Goal: Task Accomplishment & Management: Manage account settings

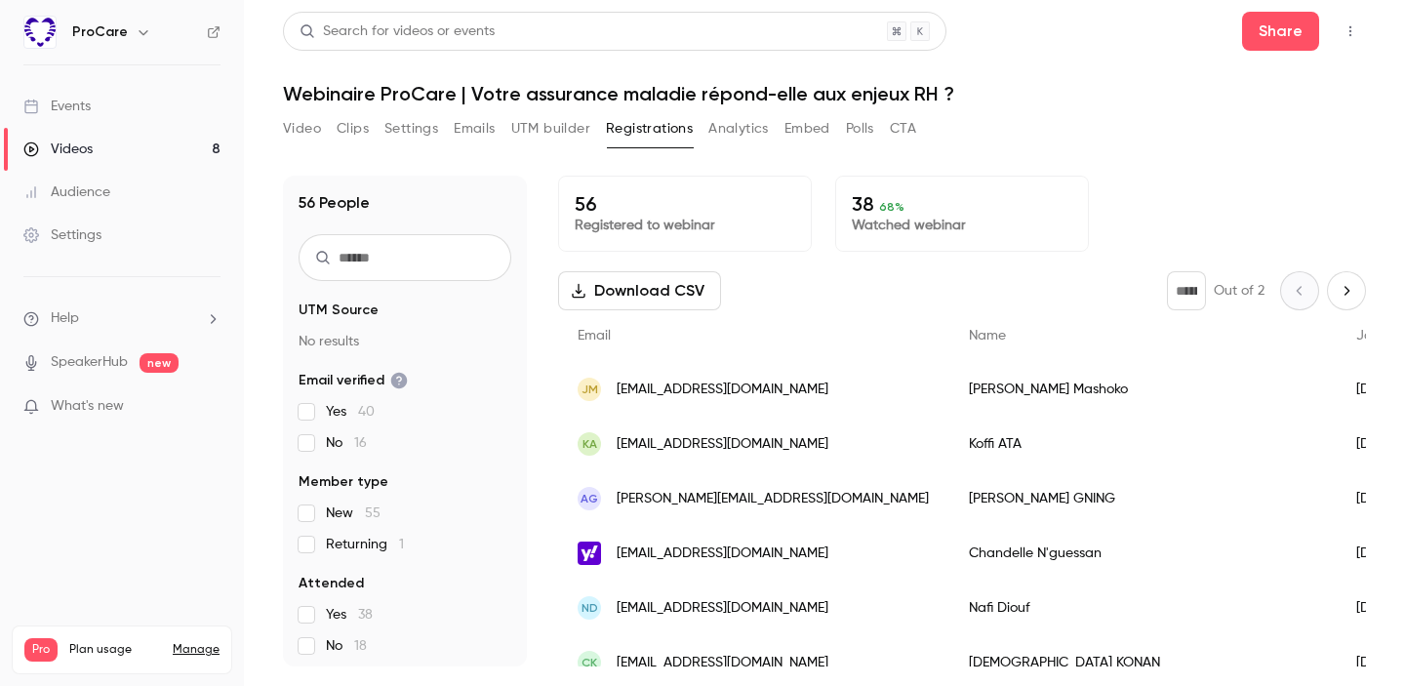
click at [143, 157] on link "Videos 8" at bounding box center [122, 149] width 244 height 43
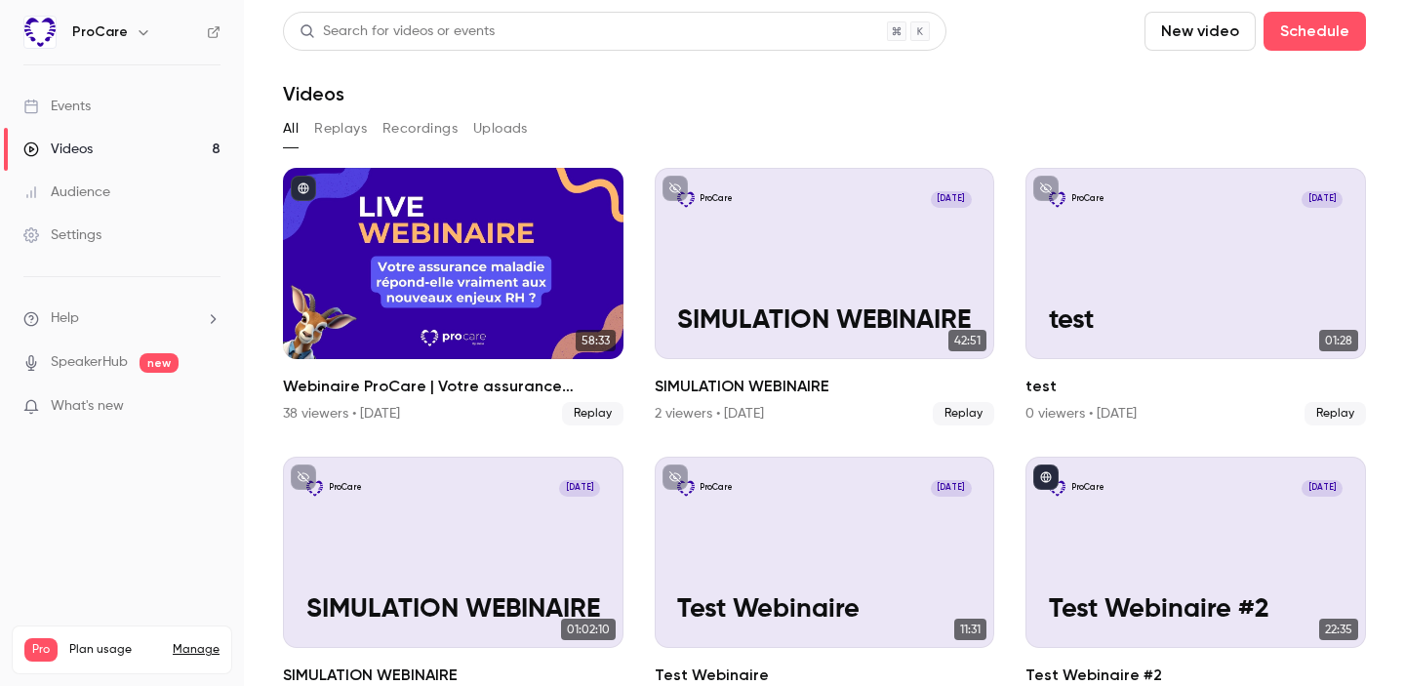
click at [326, 131] on button "Replays" at bounding box center [340, 128] width 53 height 31
click at [292, 122] on button "All" at bounding box center [291, 128] width 16 height 31
click at [330, 130] on button "Replays" at bounding box center [340, 128] width 53 height 31
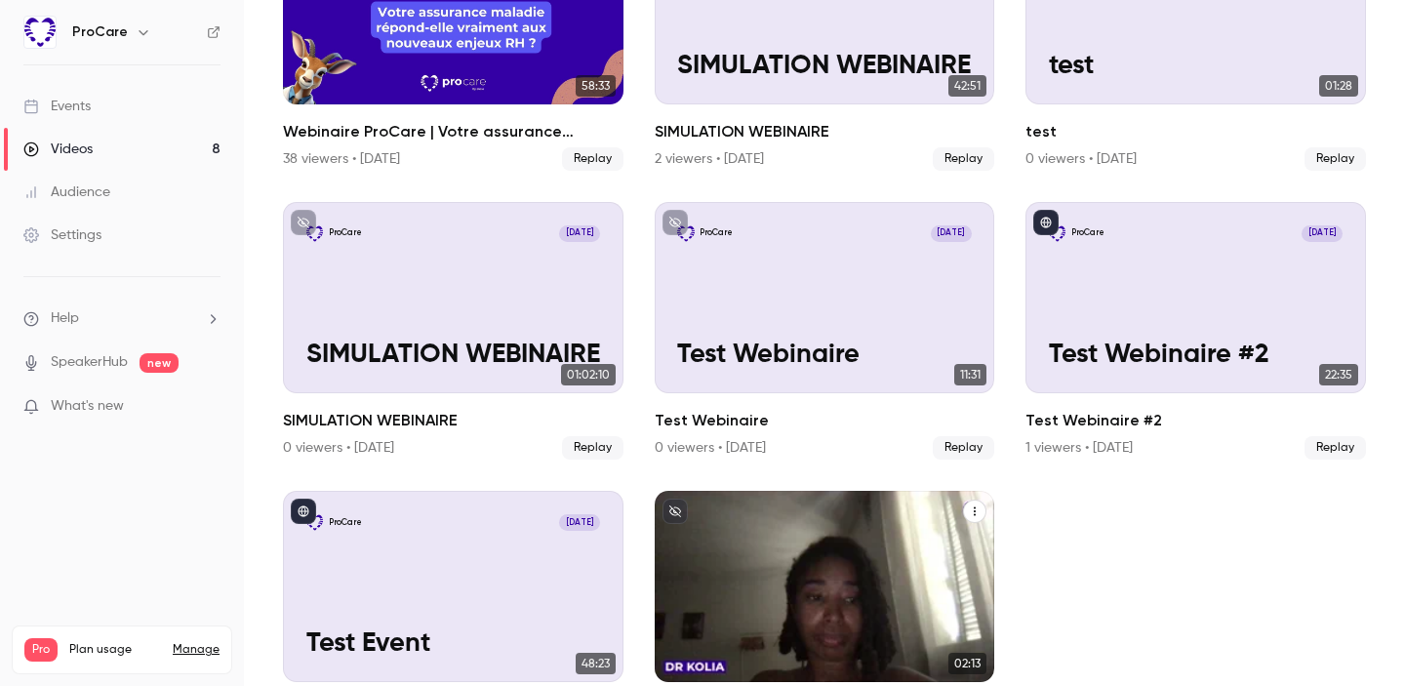
scroll to position [341, 0]
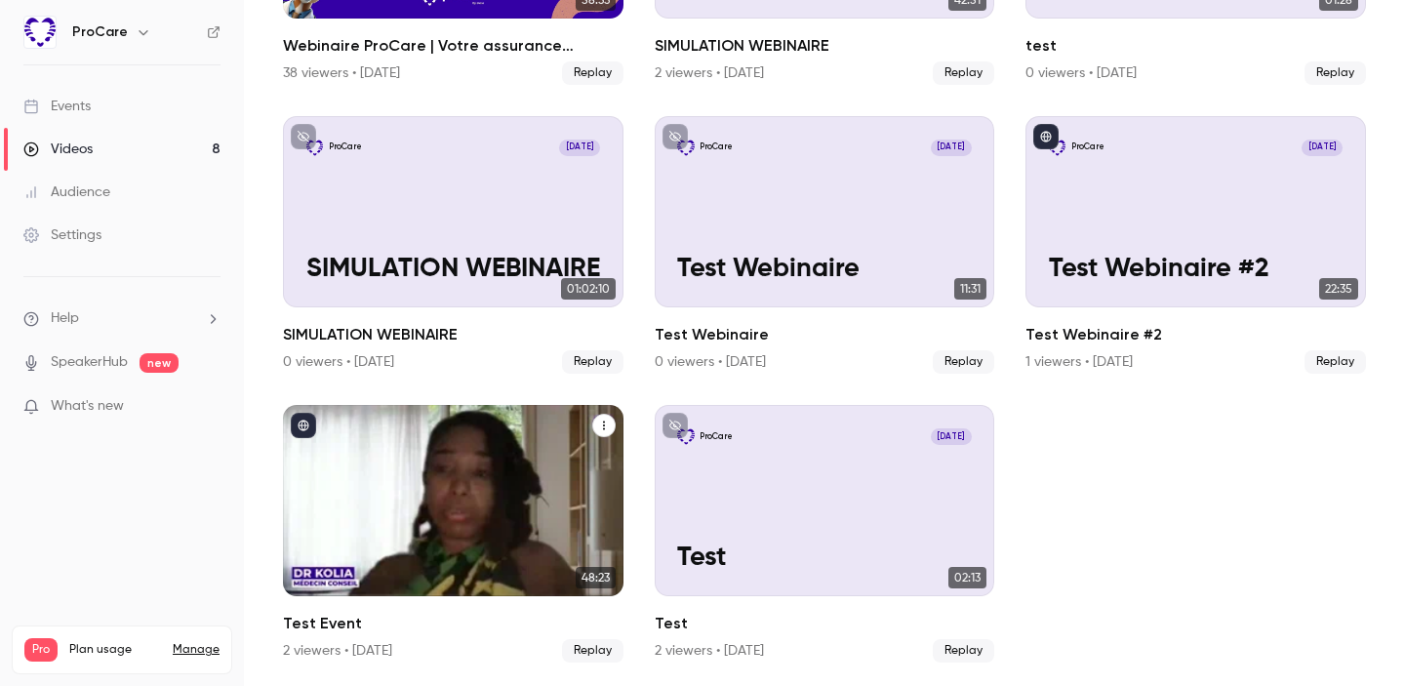
click at [598, 421] on icon "Test Event" at bounding box center [604, 426] width 12 height 12
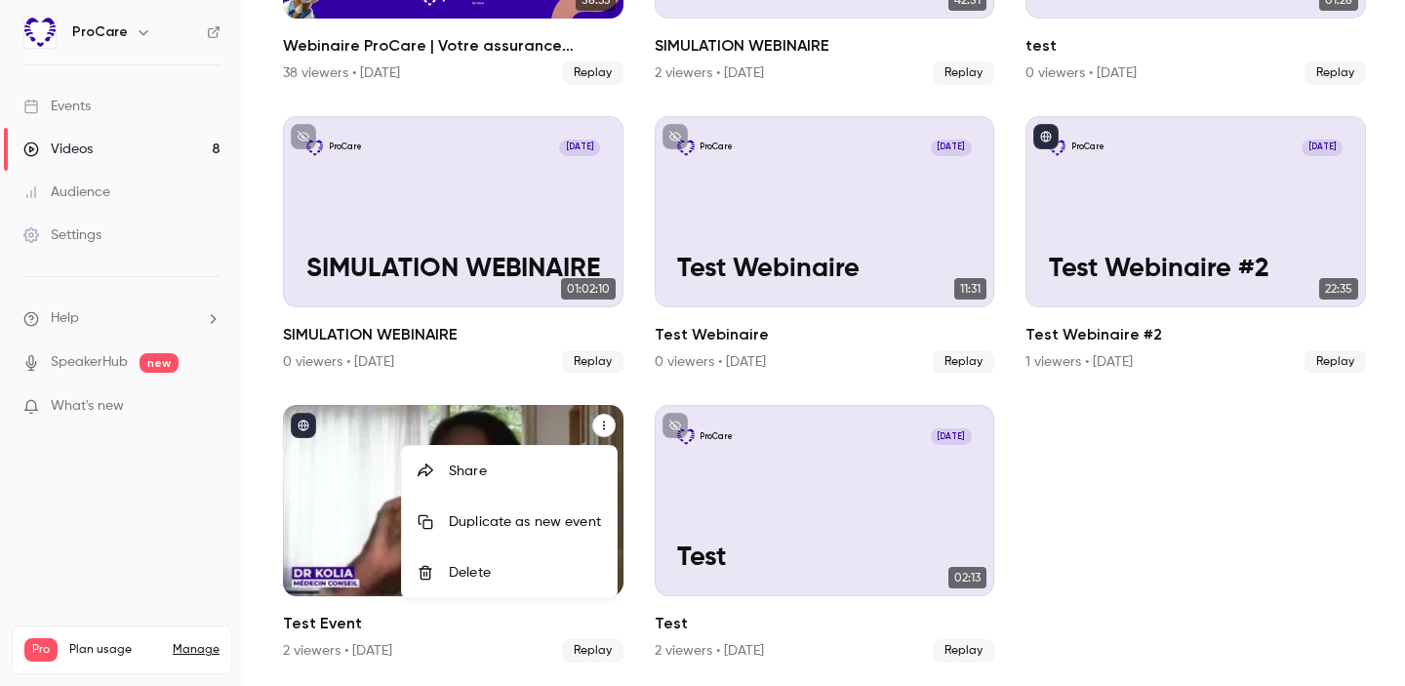
click at [532, 566] on div "Delete" at bounding box center [525, 573] width 152 height 20
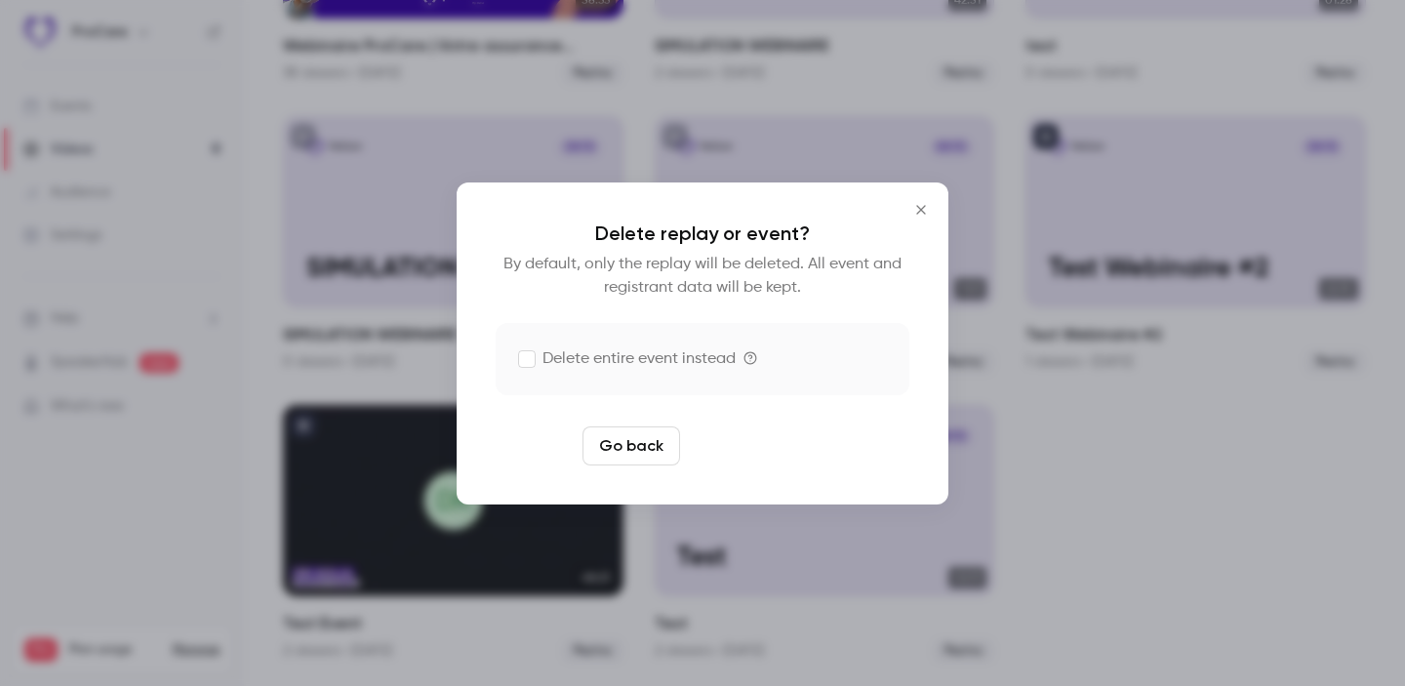
click at [745, 446] on button "Delete replay" at bounding box center [756, 445] width 136 height 39
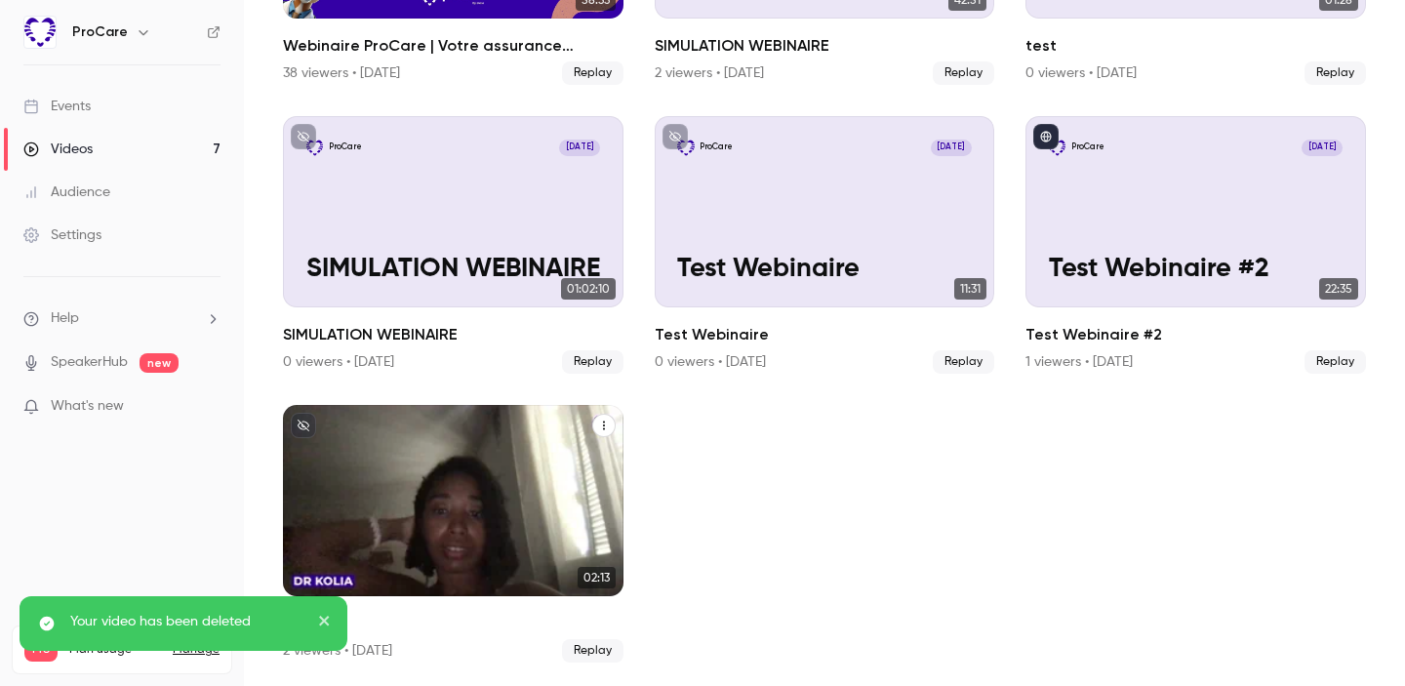
click at [607, 425] on icon "Test" at bounding box center [604, 426] width 12 height 12
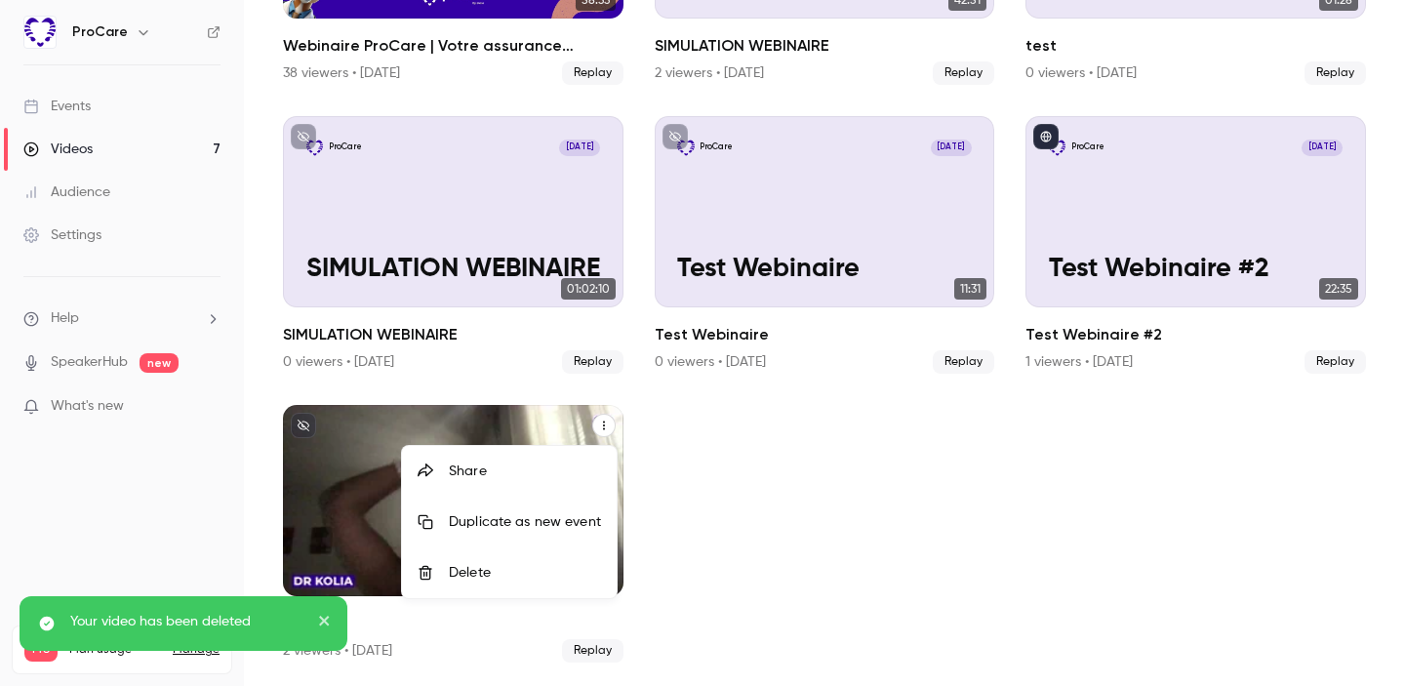
click at [544, 585] on li "Delete" at bounding box center [509, 572] width 215 height 51
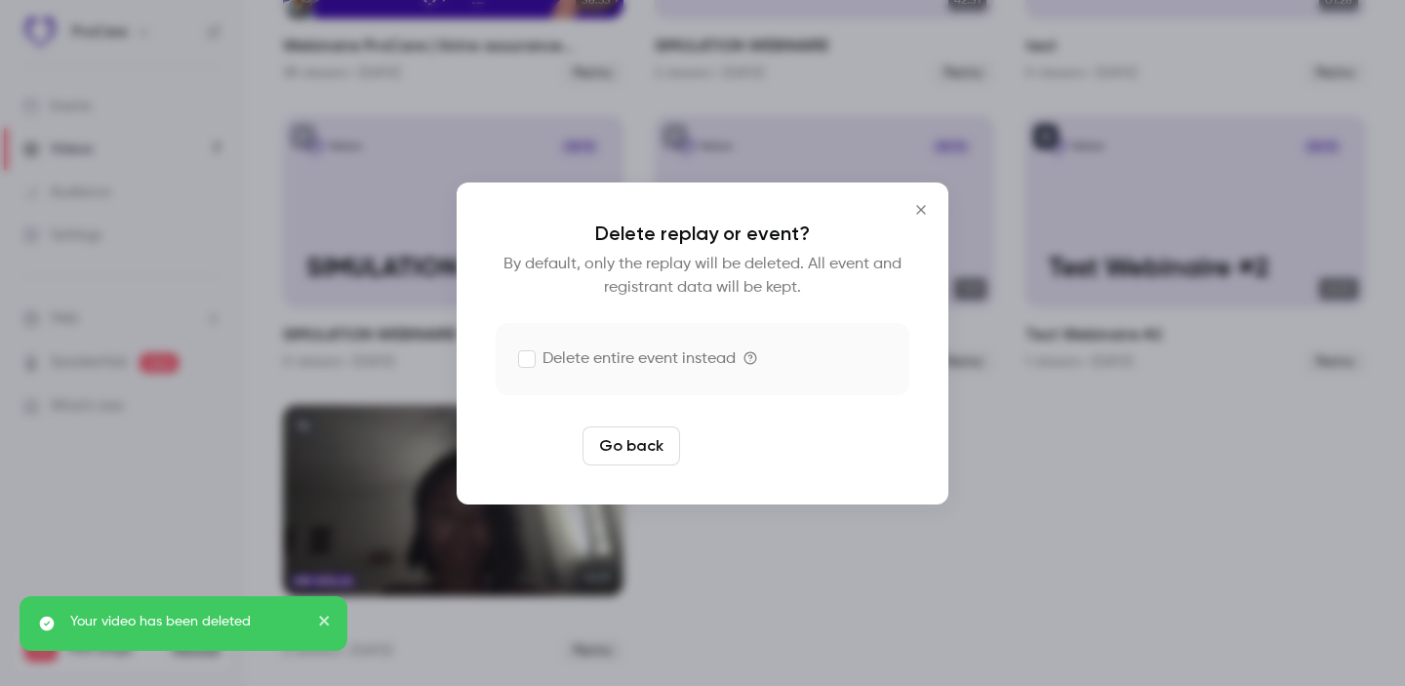
click at [721, 444] on button "Delete replay" at bounding box center [756, 445] width 136 height 39
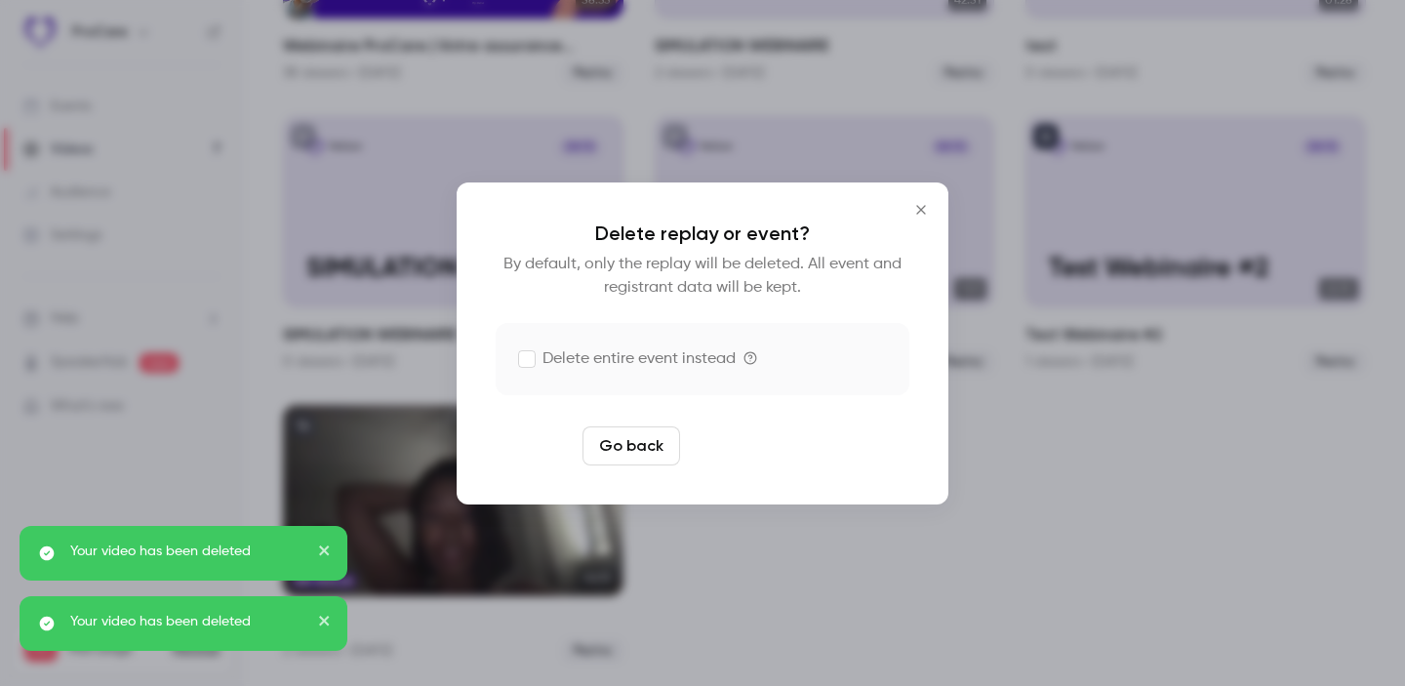
scroll to position [52, 0]
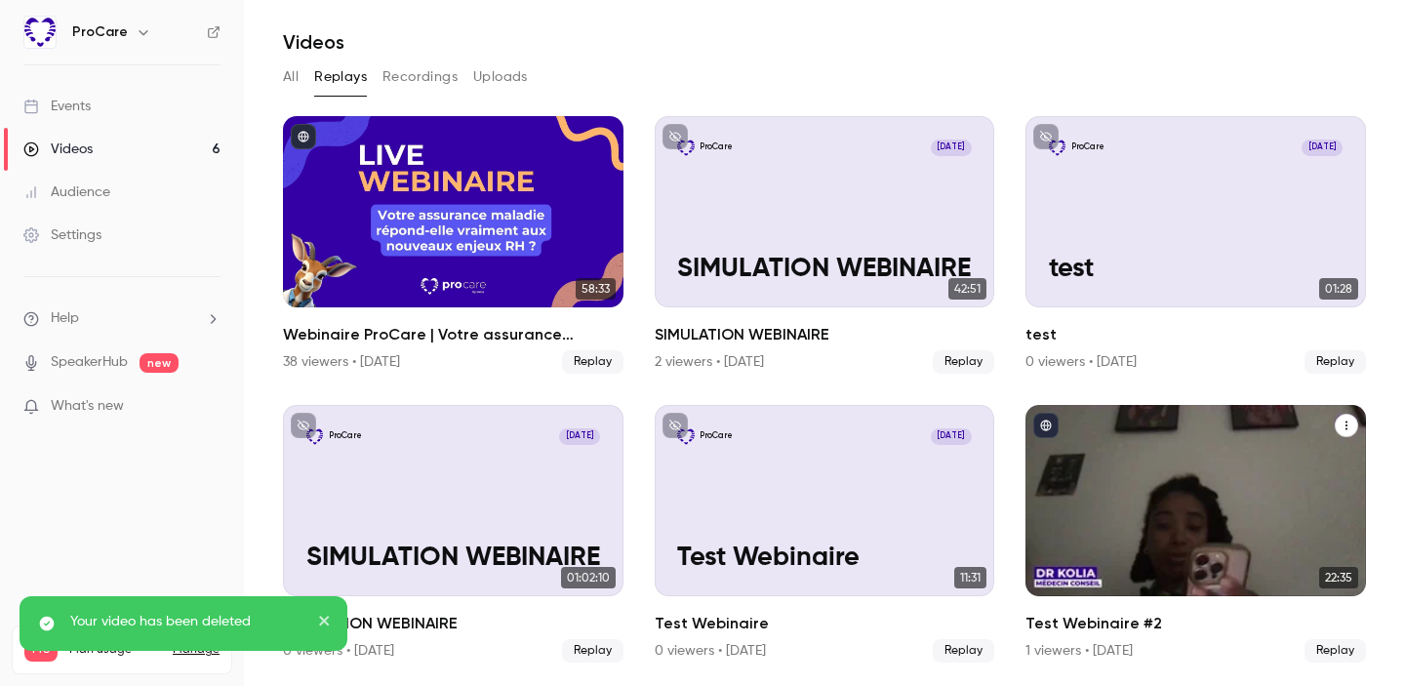
click at [1339, 424] on button "Test Webinaire #2" at bounding box center [1346, 425] width 23 height 23
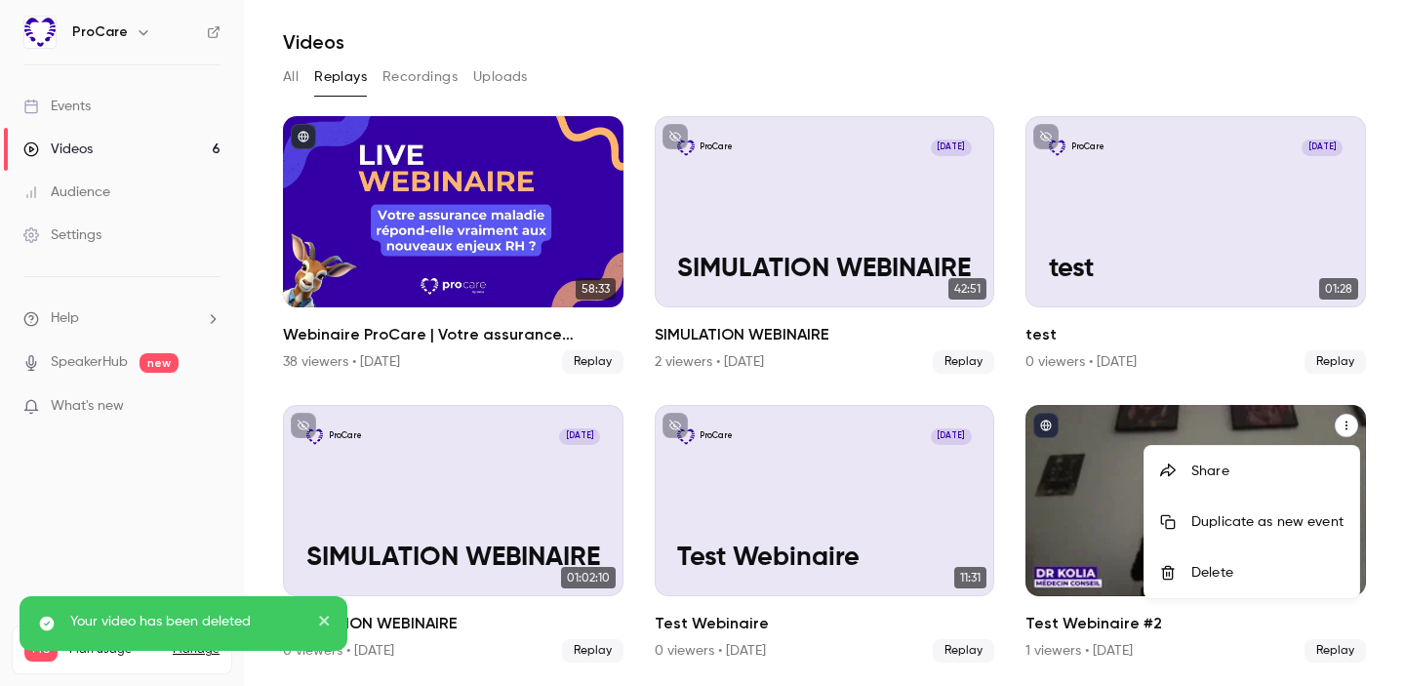
click at [1258, 569] on div "Delete" at bounding box center [1268, 573] width 152 height 20
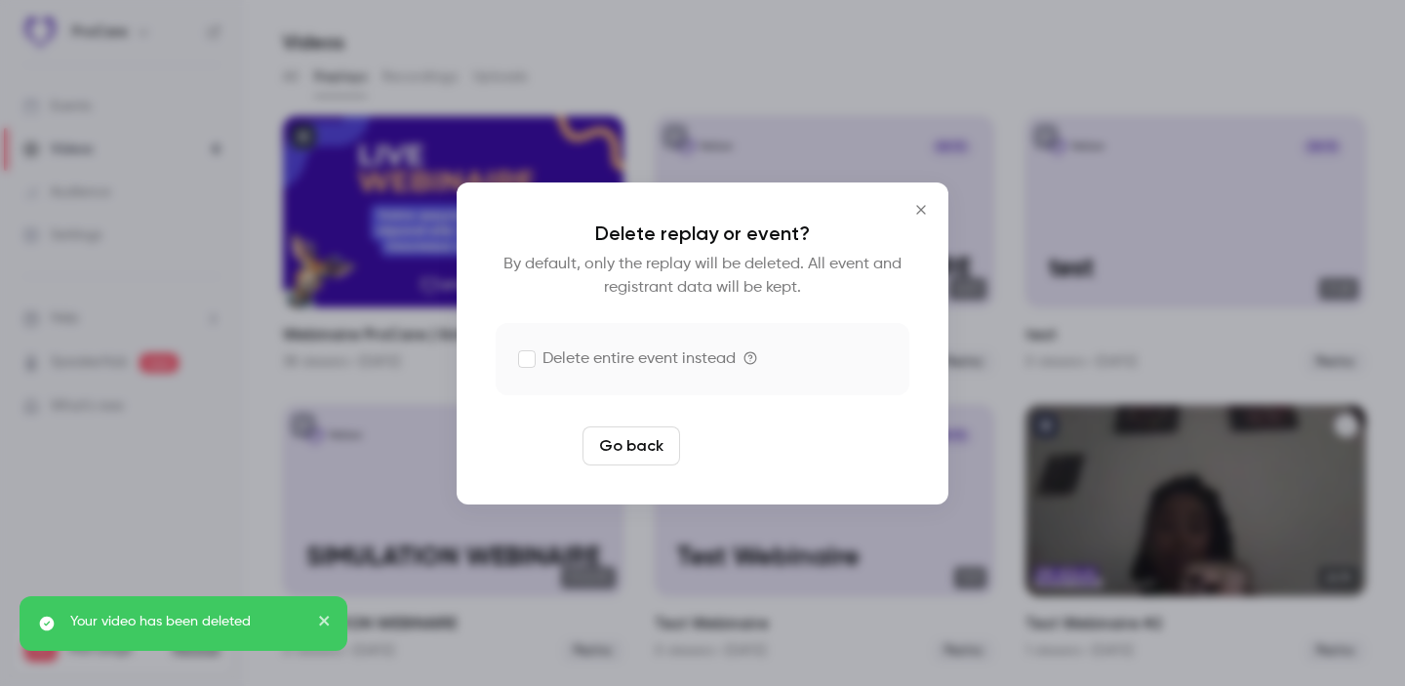
click at [794, 453] on button "Delete replay" at bounding box center [756, 445] width 136 height 39
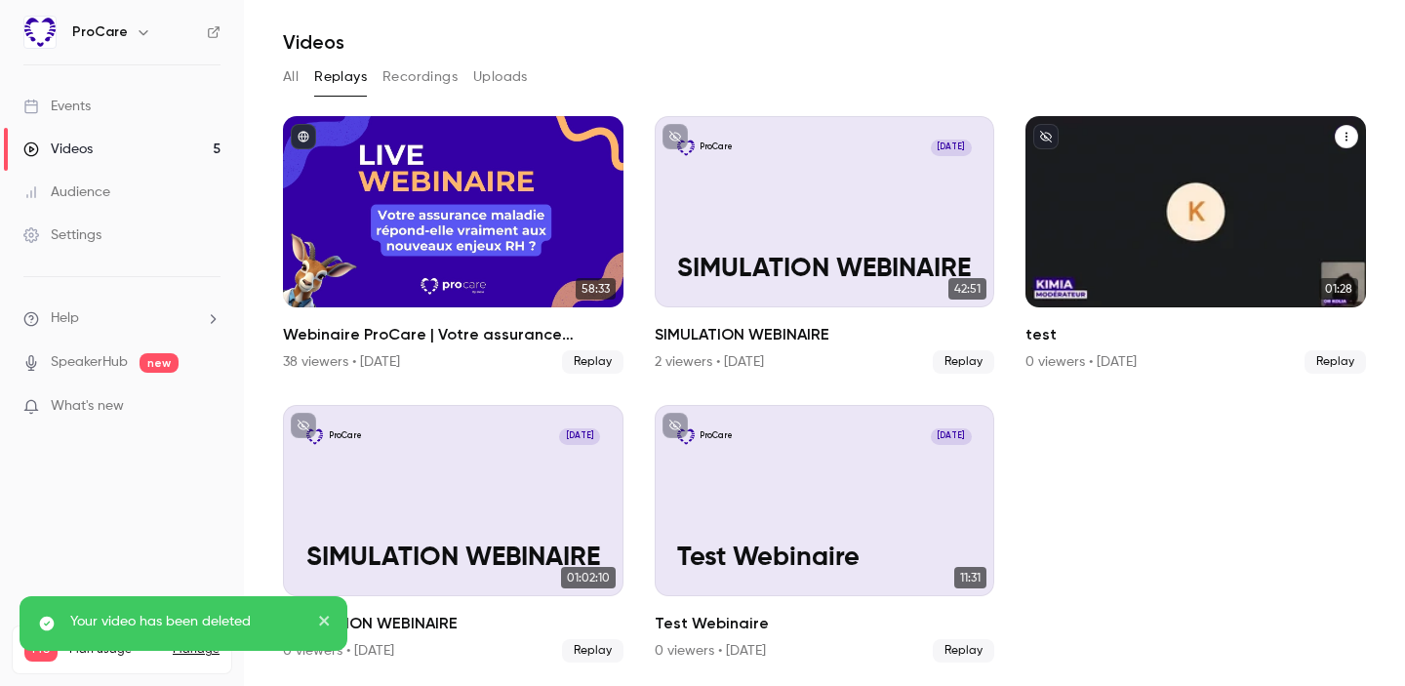
click at [1341, 137] on icon "test" at bounding box center [1347, 137] width 12 height 12
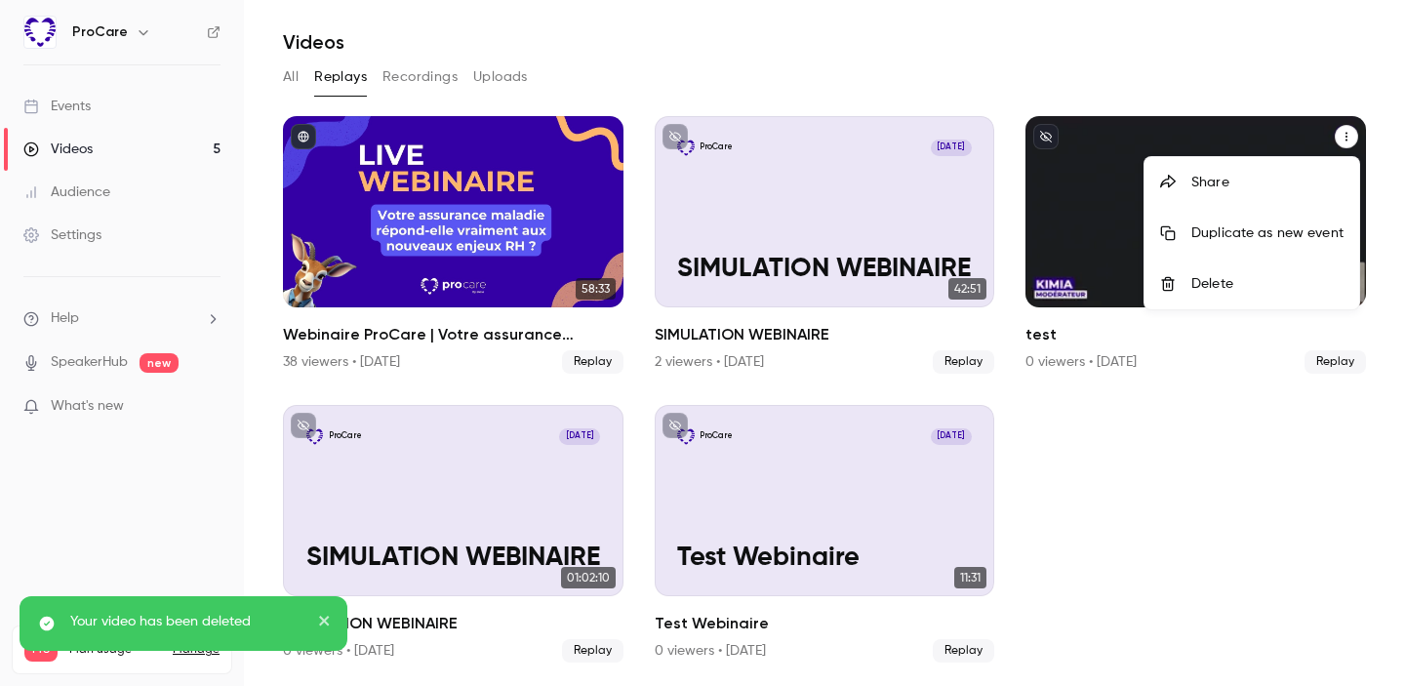
click at [1249, 288] on div "Delete" at bounding box center [1268, 284] width 152 height 20
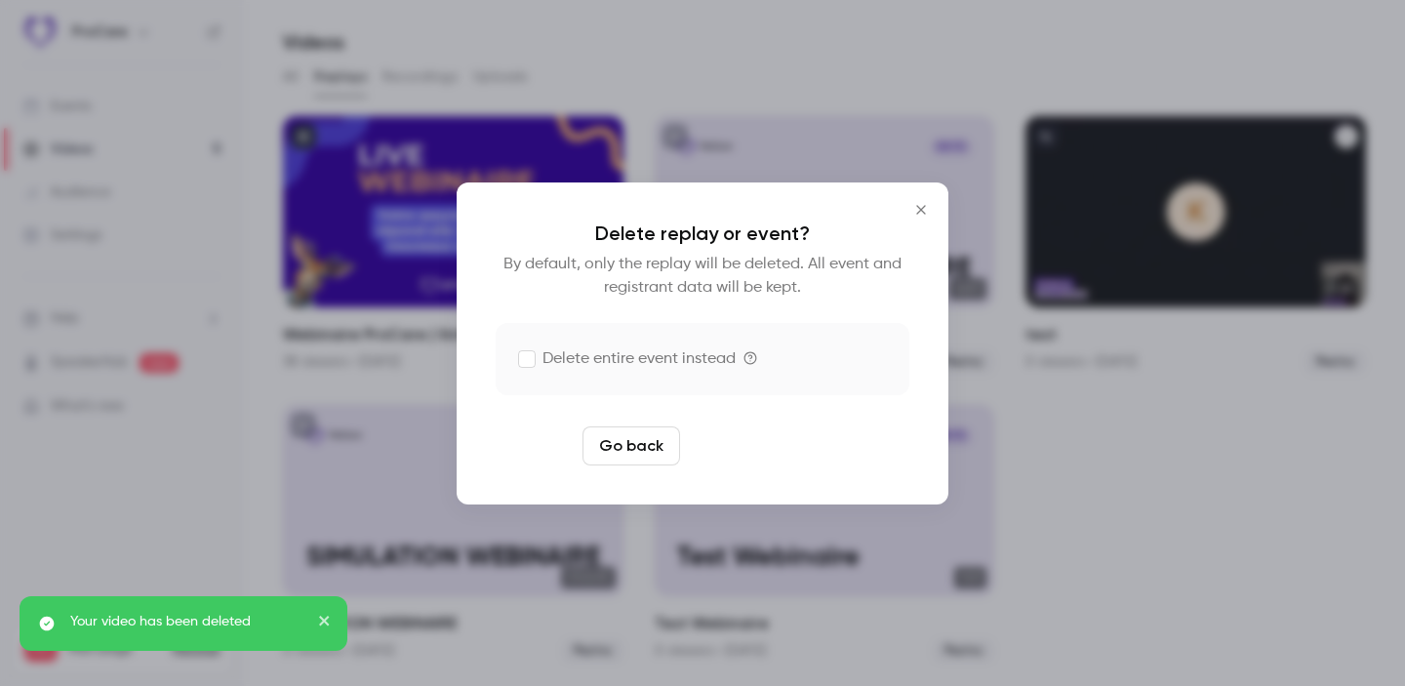
click at [803, 450] on button "Delete replay" at bounding box center [756, 445] width 136 height 39
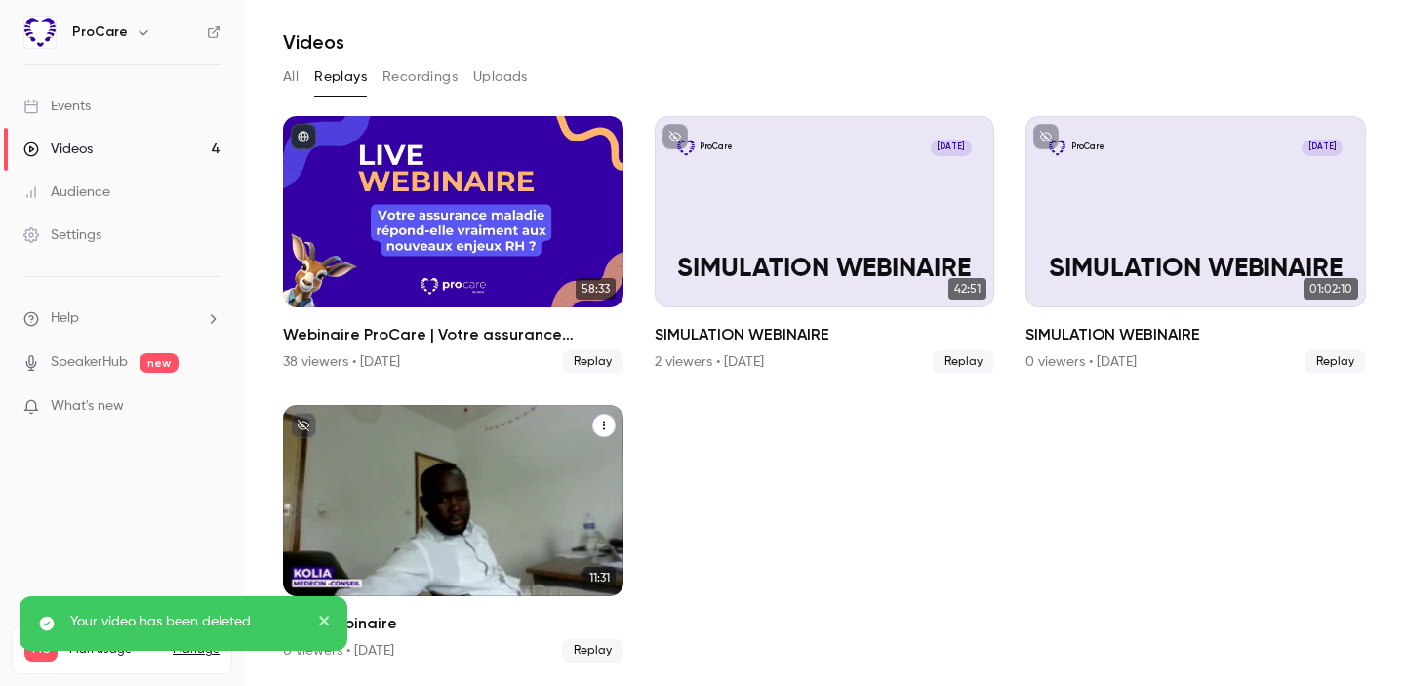
click at [604, 426] on icon "Test Webinaire" at bounding box center [604, 426] width 12 height 12
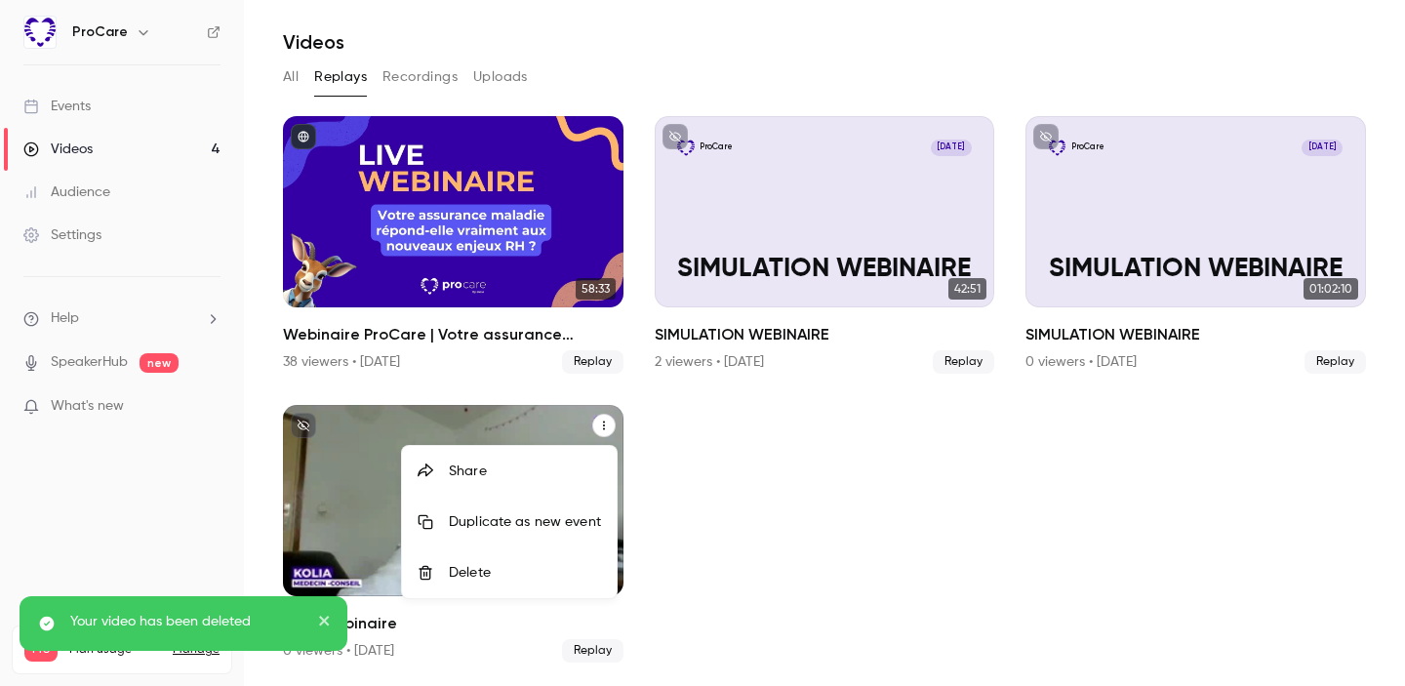
click at [545, 580] on div "Delete" at bounding box center [525, 573] width 152 height 20
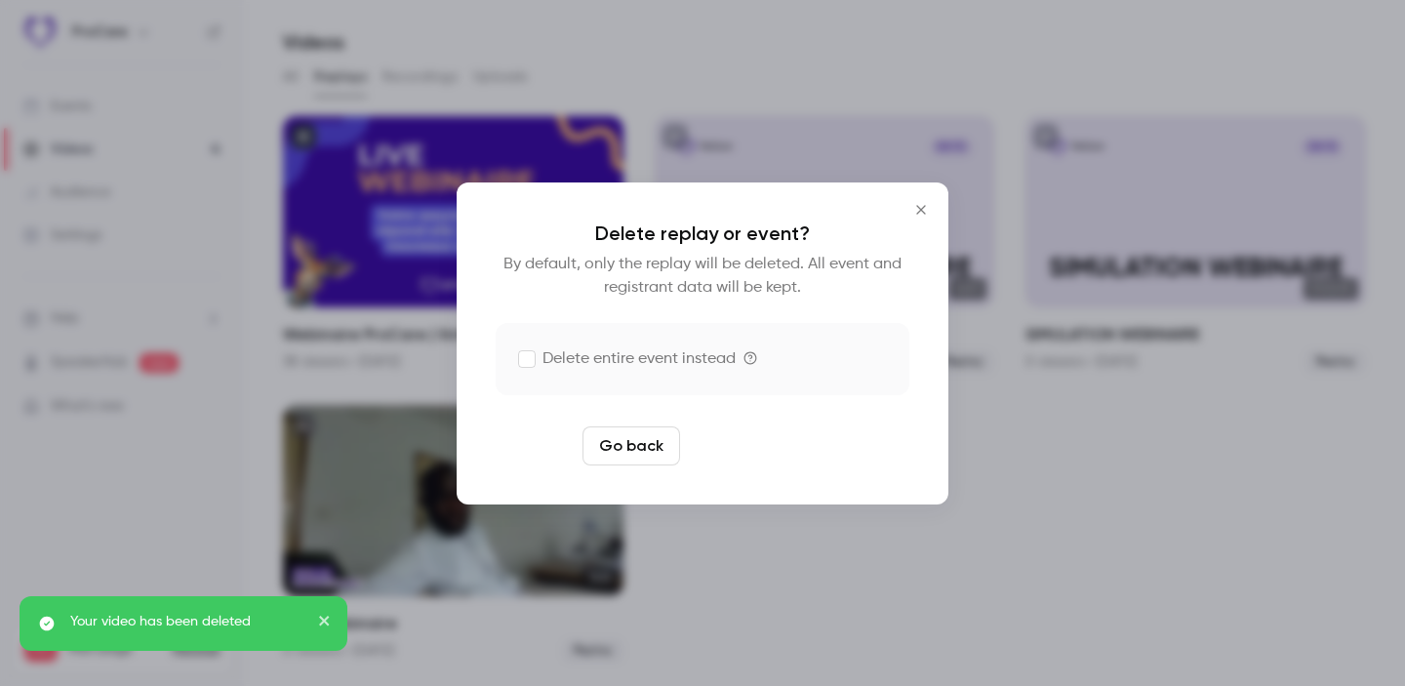
click at [770, 450] on button "Delete replay" at bounding box center [756, 445] width 136 height 39
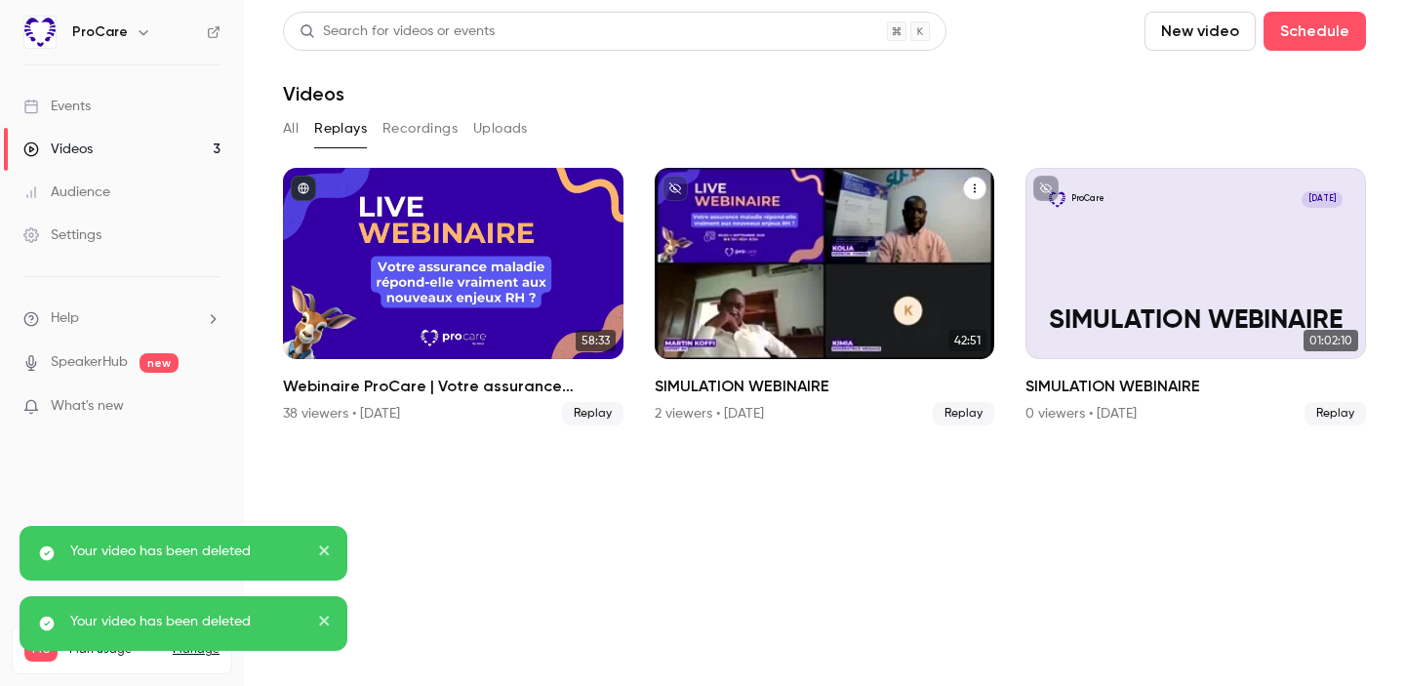
scroll to position [0, 0]
click at [976, 189] on icon "SIMULATION WEBINAIRE" at bounding box center [975, 188] width 12 height 12
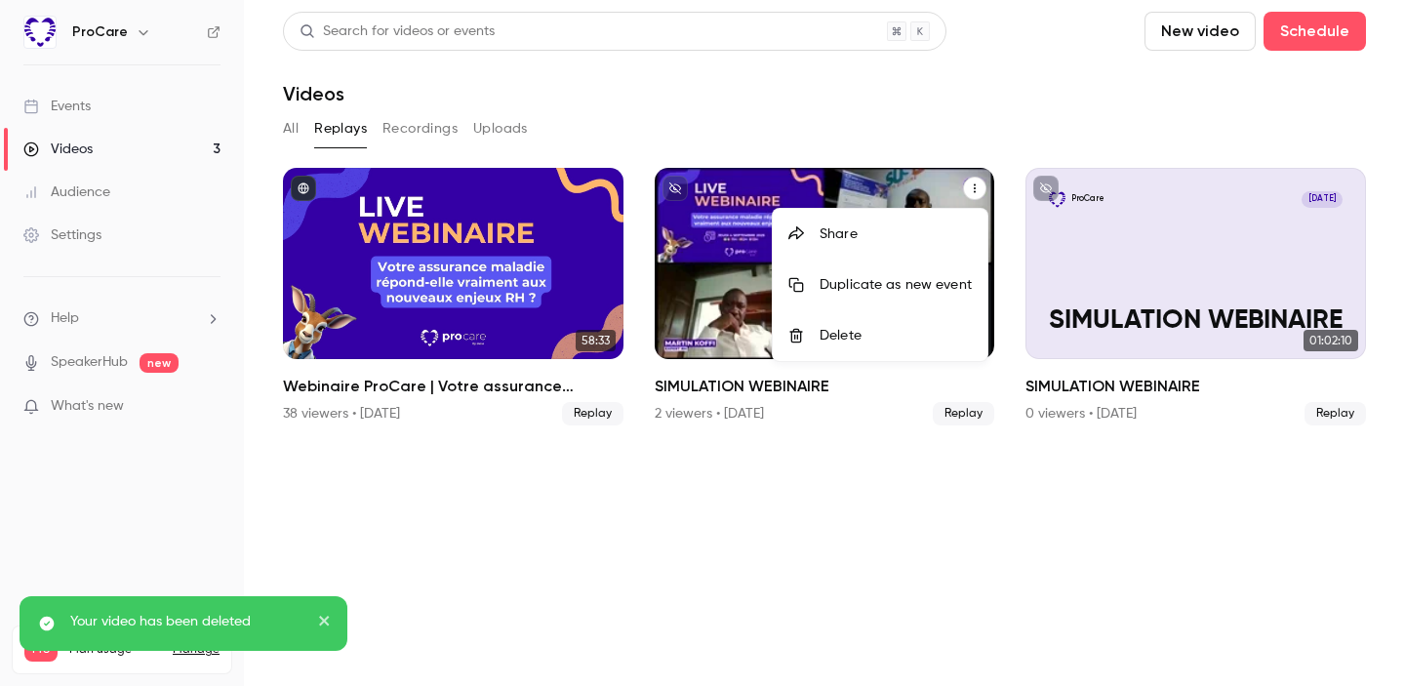
click at [901, 342] on div "Delete" at bounding box center [896, 336] width 152 height 20
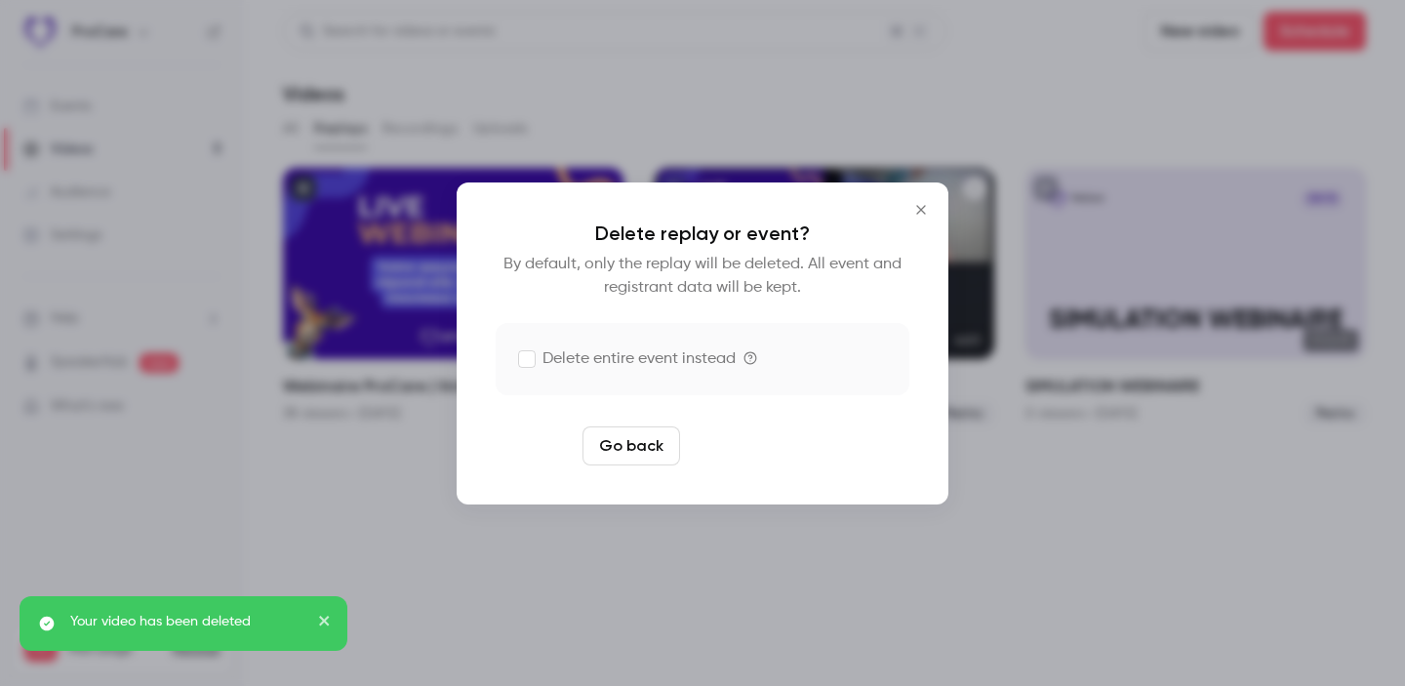
click at [790, 437] on button "Delete replay" at bounding box center [756, 445] width 136 height 39
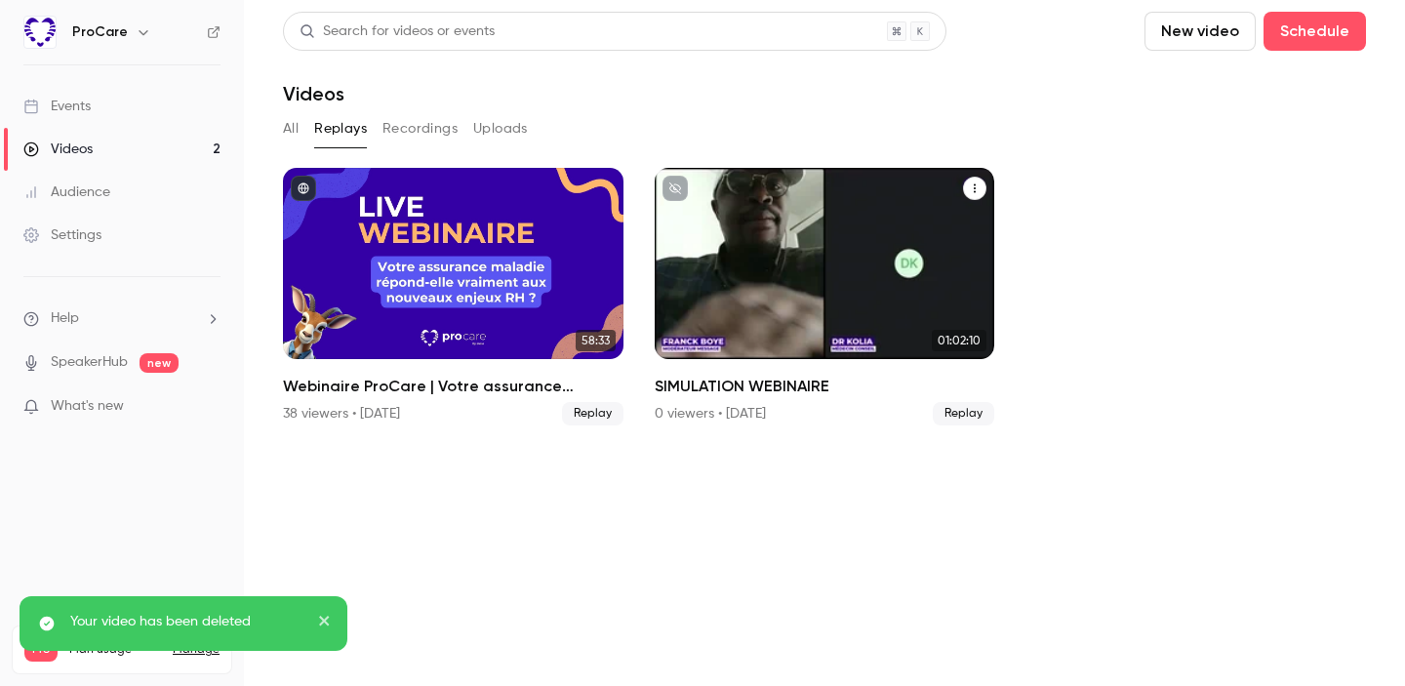
click at [977, 186] on icon "SIMULATION WEBINAIRE" at bounding box center [975, 188] width 12 height 12
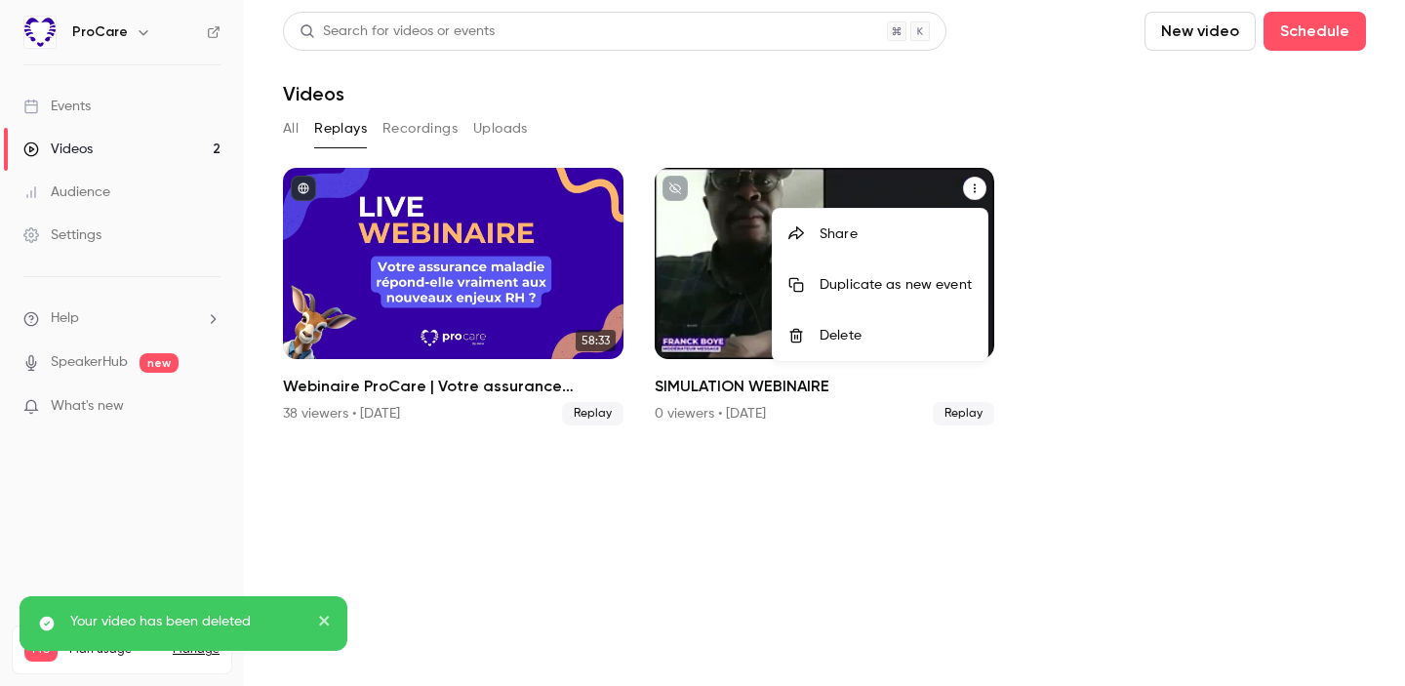
click at [923, 338] on div "Delete" at bounding box center [896, 336] width 152 height 20
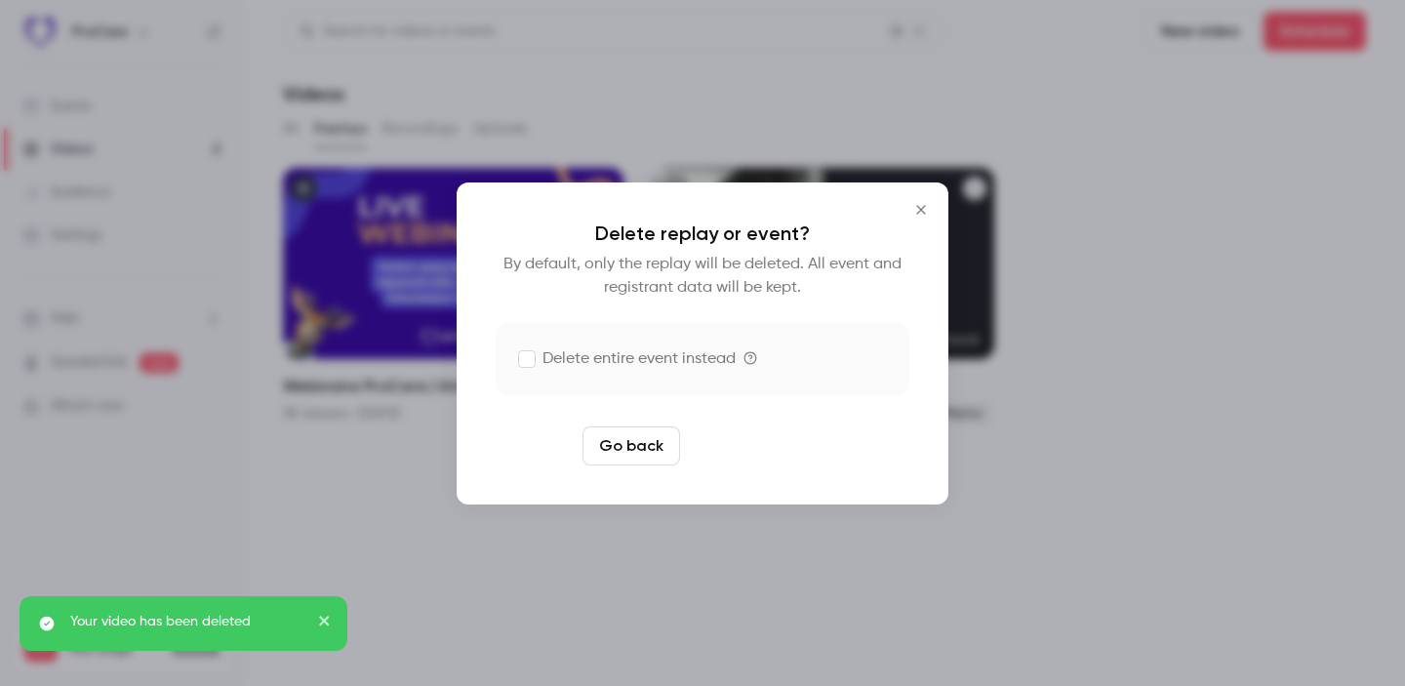
click at [797, 437] on button "Delete replay" at bounding box center [756, 445] width 136 height 39
